Goal: Communication & Community: Connect with others

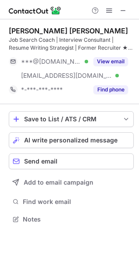
scroll to position [213, 139]
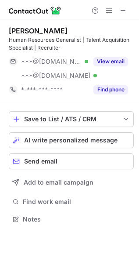
scroll to position [213, 139]
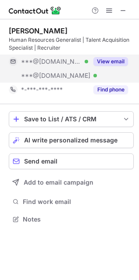
click at [117, 58] on button "View email" at bounding box center [111, 61] width 35 height 9
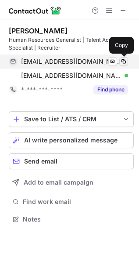
click at [122, 62] on span at bounding box center [124, 61] width 7 height 7
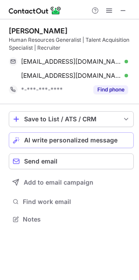
click at [57, 141] on span "AI write personalized message" at bounding box center [71, 140] width 94 height 7
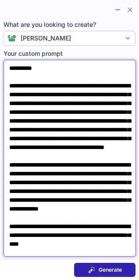
click at [31, 68] on textarea "**********" at bounding box center [70, 158] width 133 height 197
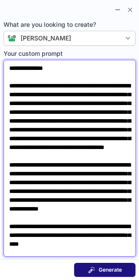
type textarea "**********"
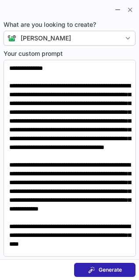
click at [106, 269] on span "Generate" at bounding box center [110, 270] width 23 height 7
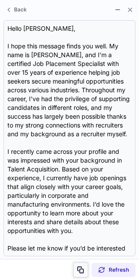
click at [80, 268] on span at bounding box center [80, 270] width 7 height 7
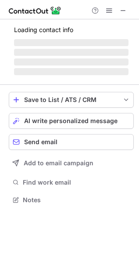
scroll to position [5, 4]
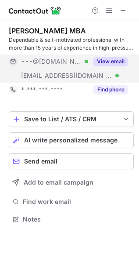
click at [113, 61] on button "View email" at bounding box center [111, 61] width 35 height 9
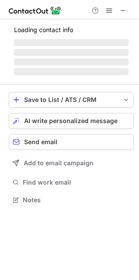
scroll to position [191, 139]
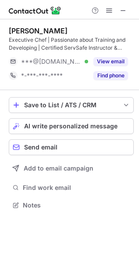
scroll to position [199, 139]
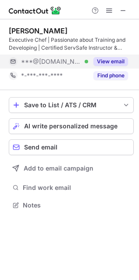
click at [110, 59] on button "View email" at bounding box center [111, 61] width 35 height 9
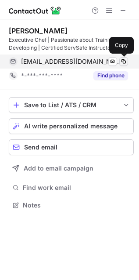
click at [125, 62] on span at bounding box center [124, 61] width 7 height 7
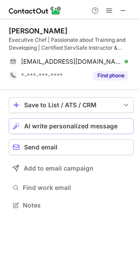
click at [57, 129] on span "AI write personalized message" at bounding box center [71, 126] width 94 height 7
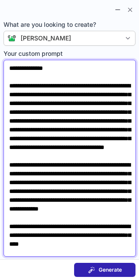
click at [39, 66] on textarea "**********" at bounding box center [70, 158] width 133 height 197
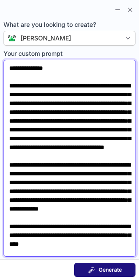
type textarea "**********"
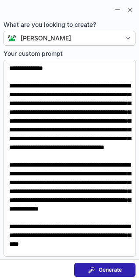
click at [106, 271] on span "Generate" at bounding box center [110, 270] width 23 height 7
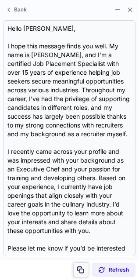
click at [81, 269] on span at bounding box center [80, 270] width 7 height 7
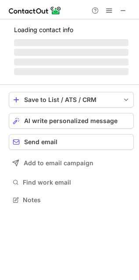
scroll to position [199, 139]
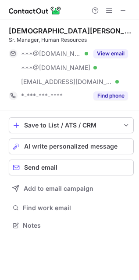
scroll to position [219, 139]
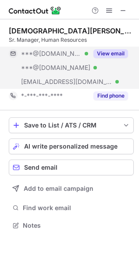
click at [116, 54] on button "View email" at bounding box center [111, 53] width 35 height 9
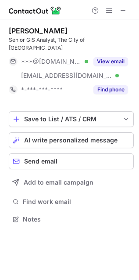
scroll to position [205, 139]
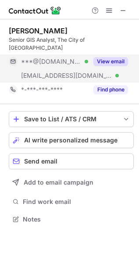
click at [113, 57] on button "View email" at bounding box center [111, 61] width 35 height 9
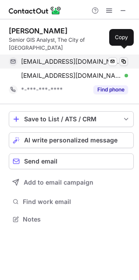
click at [123, 58] on span at bounding box center [124, 61] width 7 height 7
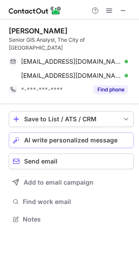
click at [57, 137] on span "AI write personalized message" at bounding box center [71, 140] width 94 height 7
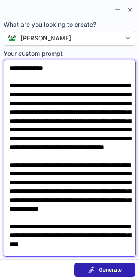
click at [40, 70] on textarea "**********" at bounding box center [70, 158] width 133 height 197
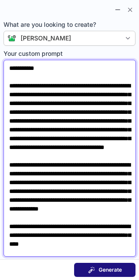
type textarea "**********"
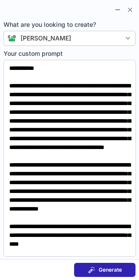
click at [96, 271] on div "Generate" at bounding box center [105, 270] width 34 height 7
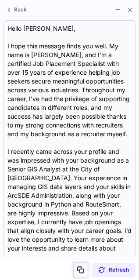
click at [83, 269] on span at bounding box center [80, 270] width 7 height 7
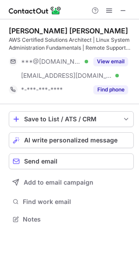
scroll to position [213, 139]
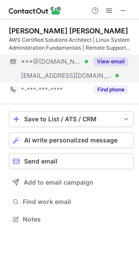
click at [114, 59] on button "View email" at bounding box center [111, 61] width 35 height 9
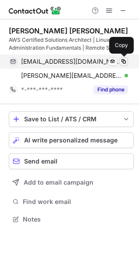
click at [123, 58] on span at bounding box center [124, 61] width 7 height 7
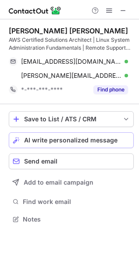
click at [48, 141] on span "AI write personalized message" at bounding box center [71, 140] width 94 height 7
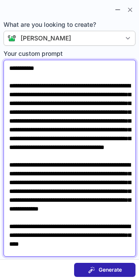
click at [35, 69] on textarea "**********" at bounding box center [70, 158] width 133 height 197
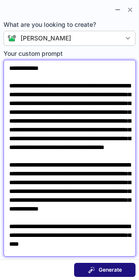
type textarea "**********"
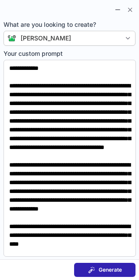
click at [104, 272] on span "Generate" at bounding box center [110, 270] width 23 height 7
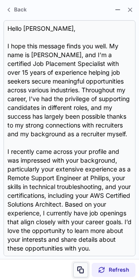
click at [79, 268] on span at bounding box center [80, 270] width 7 height 7
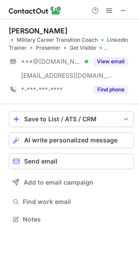
scroll to position [213, 139]
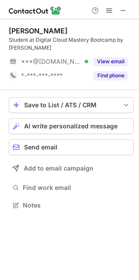
scroll to position [4, 4]
click at [113, 59] on button "View email" at bounding box center [111, 61] width 35 height 9
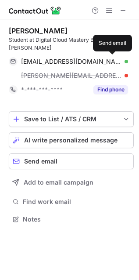
scroll to position [213, 139]
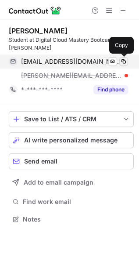
click at [124, 60] on span at bounding box center [124, 61] width 7 height 7
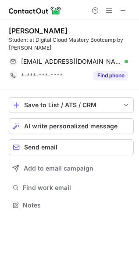
scroll to position [4, 4]
click at [52, 126] on span "AI write personalized message" at bounding box center [71, 126] width 94 height 7
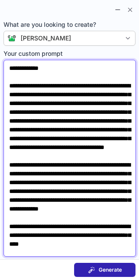
click at [35, 67] on textarea "**********" at bounding box center [70, 158] width 133 height 197
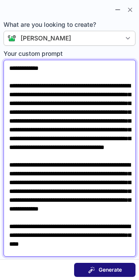
type textarea "**********"
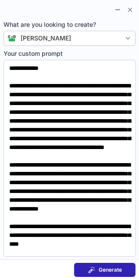
click at [94, 269] on span at bounding box center [91, 270] width 7 height 7
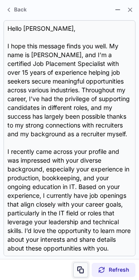
click at [81, 269] on span at bounding box center [80, 270] width 7 height 7
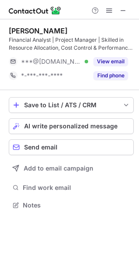
scroll to position [199, 139]
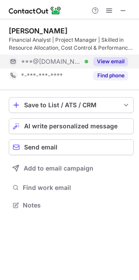
click at [111, 62] on button "View email" at bounding box center [111, 61] width 35 height 9
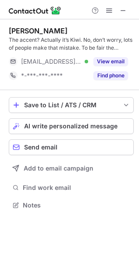
scroll to position [199, 139]
